Goal: Entertainment & Leisure: Consume media (video, audio)

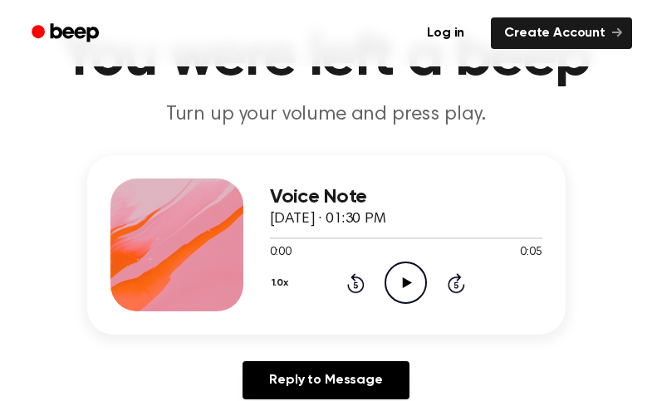
scroll to position [113, 0]
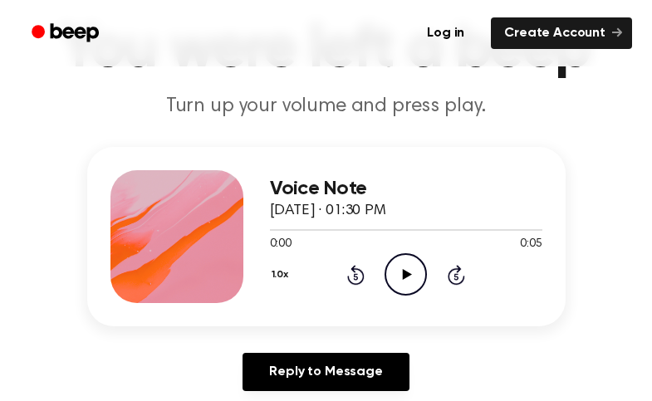
click at [410, 272] on icon "Play Audio" at bounding box center [405, 274] width 42 height 42
click at [389, 275] on icon "Play Audio" at bounding box center [405, 274] width 42 height 42
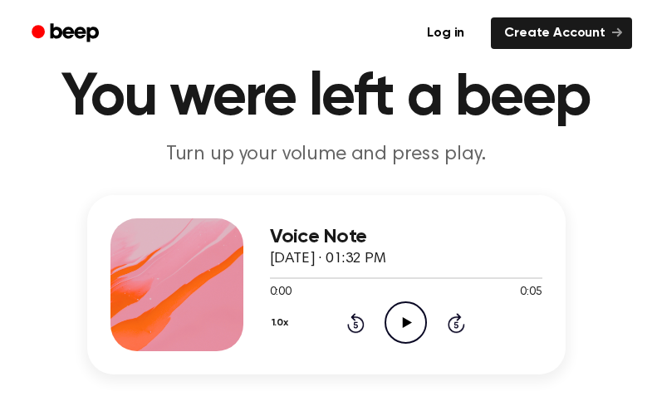
scroll to position [137, 0]
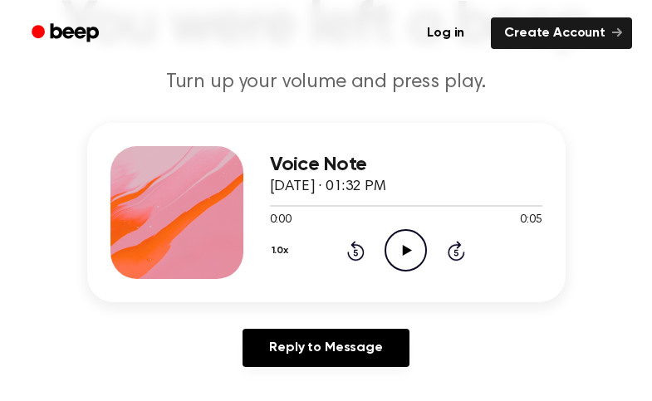
click at [411, 242] on icon "Play Audio" at bounding box center [405, 250] width 42 height 42
click at [411, 242] on icon "Pause Audio" at bounding box center [405, 250] width 42 height 42
